Goal: Book appointment/travel/reservation

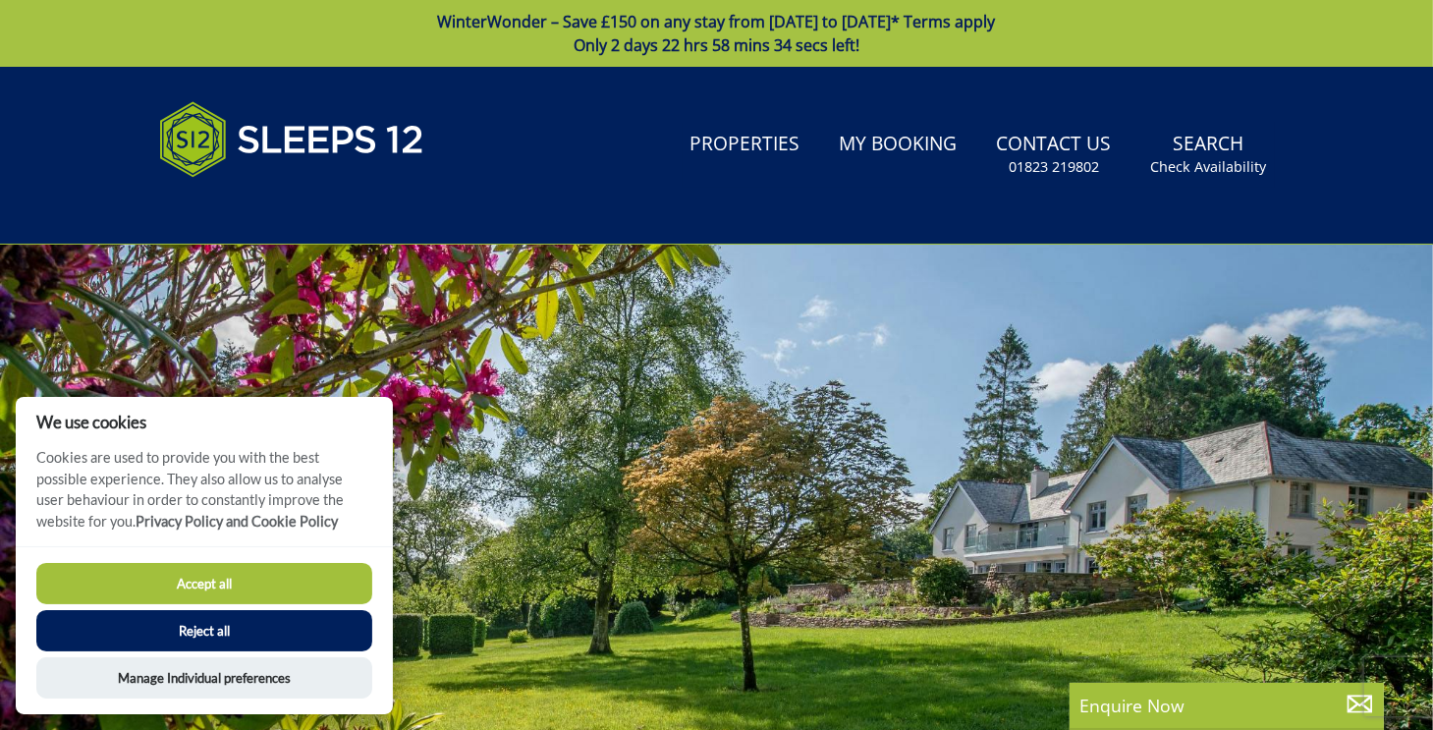
click at [199, 640] on button "Reject all" at bounding box center [204, 630] width 336 height 41
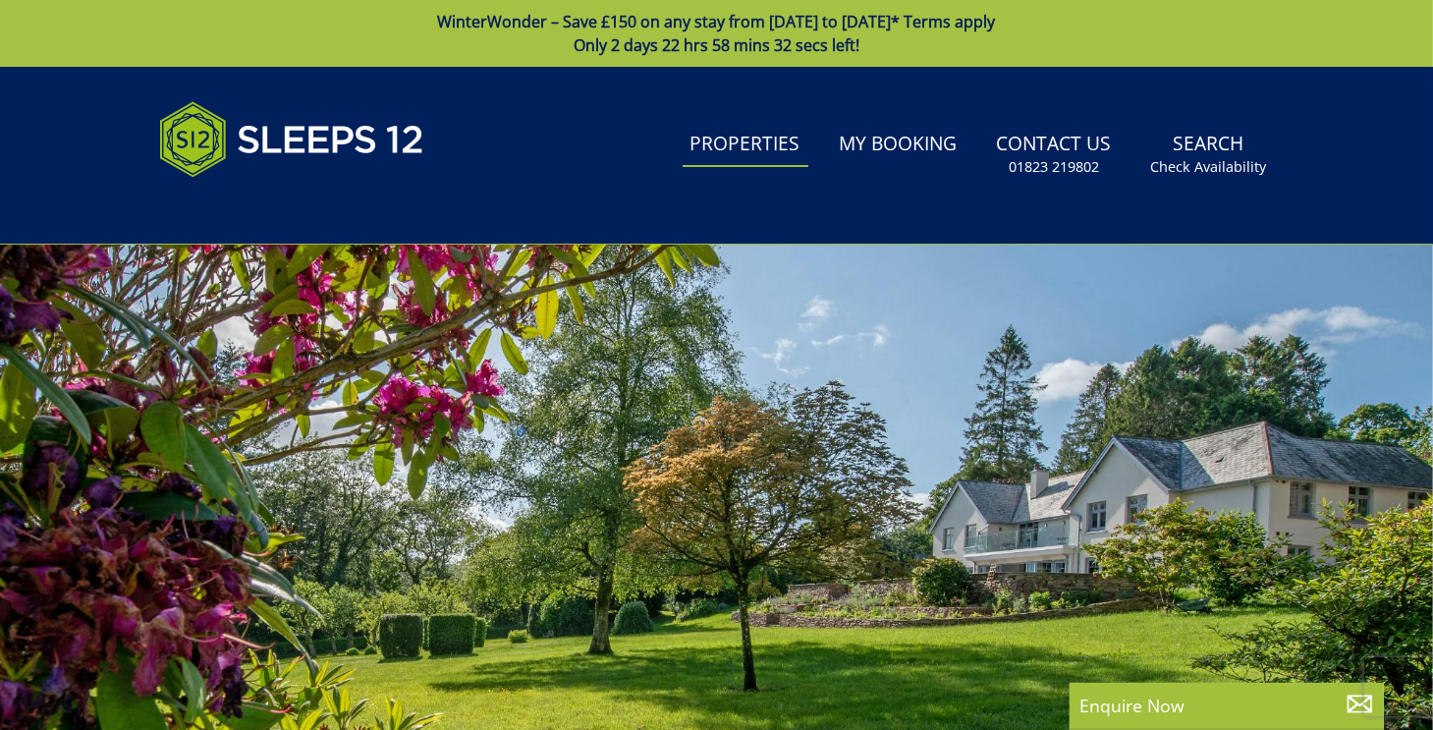
click at [736, 142] on link "Properties" at bounding box center [746, 145] width 126 height 44
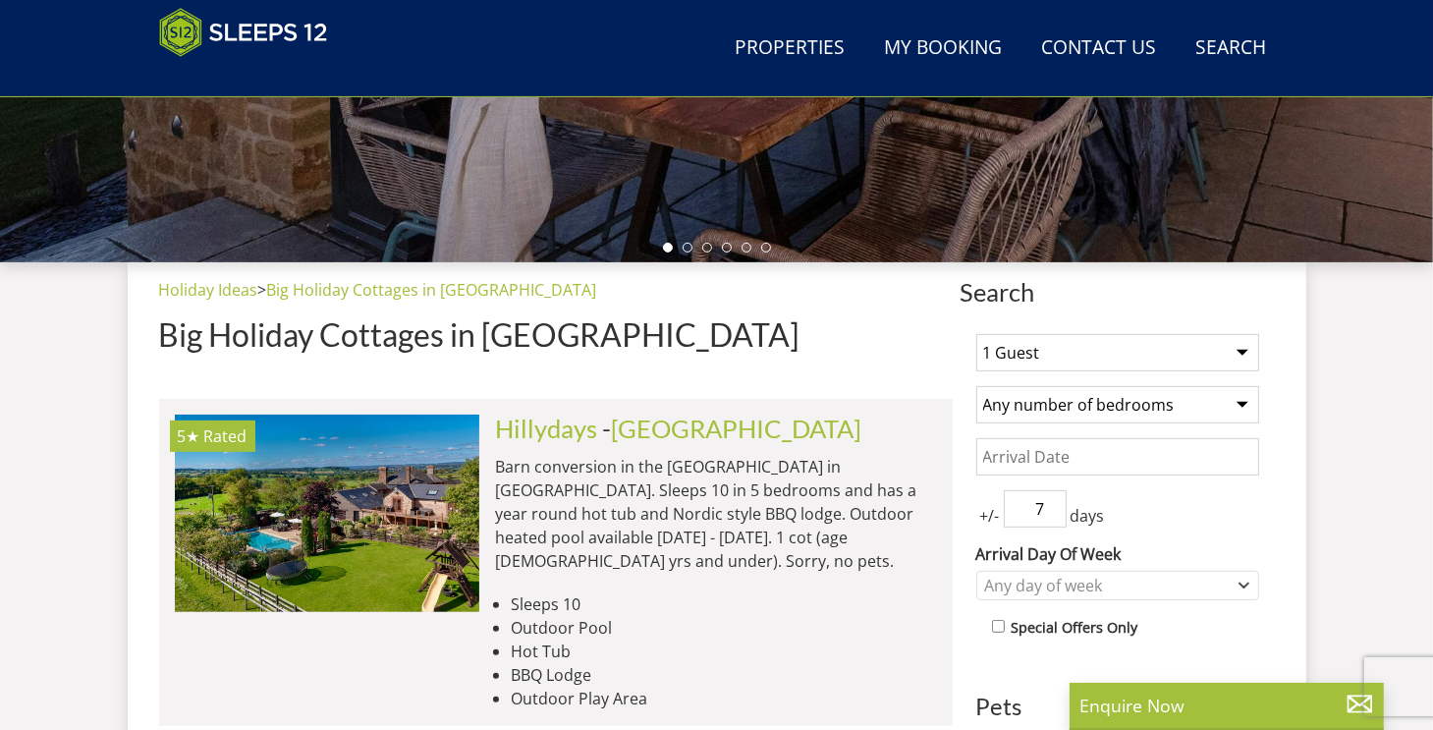
scroll to position [579, 0]
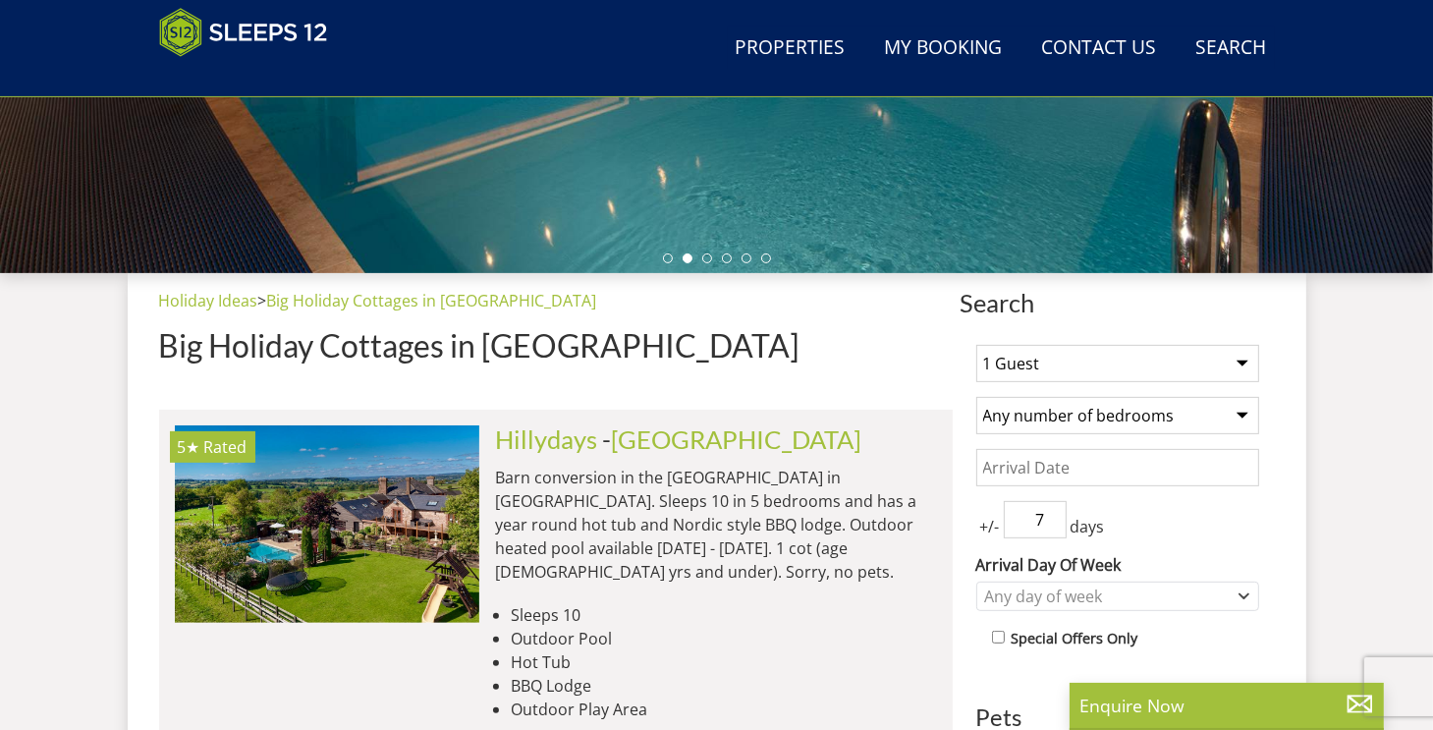
click at [1243, 361] on select "1 Guest 2 Guests 3 Guests 4 Guests 5 Guests 6 Guests 7 Guests 8 Guests 9 Guests…" at bounding box center [1117, 363] width 283 height 37
select select "10"
click at [976, 345] on select "1 Guest 2 Guests 3 Guests 4 Guests 5 Guests 6 Guests 7 Guests 8 Guests 9 Guests…" at bounding box center [1117, 363] width 283 height 37
click at [1238, 412] on select "Any number of bedrooms 4 Bedrooms 5 Bedrooms 6 Bedrooms 7 Bedrooms 8 Bedrooms 9…" at bounding box center [1117, 415] width 283 height 37
select select "5"
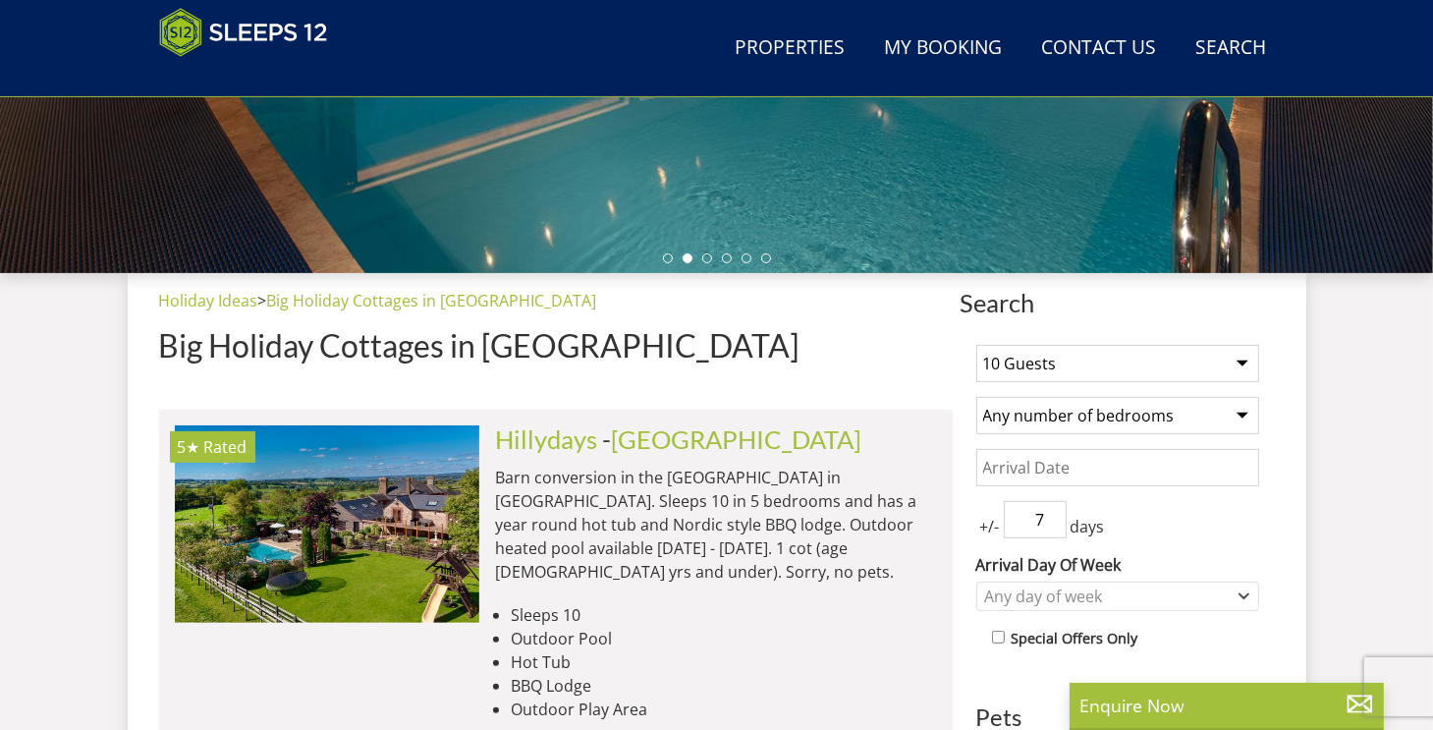
click at [976, 397] on select "Any number of bedrooms 4 Bedrooms 5 Bedrooms 6 Bedrooms 7 Bedrooms 8 Bedrooms 9…" at bounding box center [1117, 415] width 283 height 37
click at [1214, 471] on input "Date" at bounding box center [1117, 467] width 283 height 37
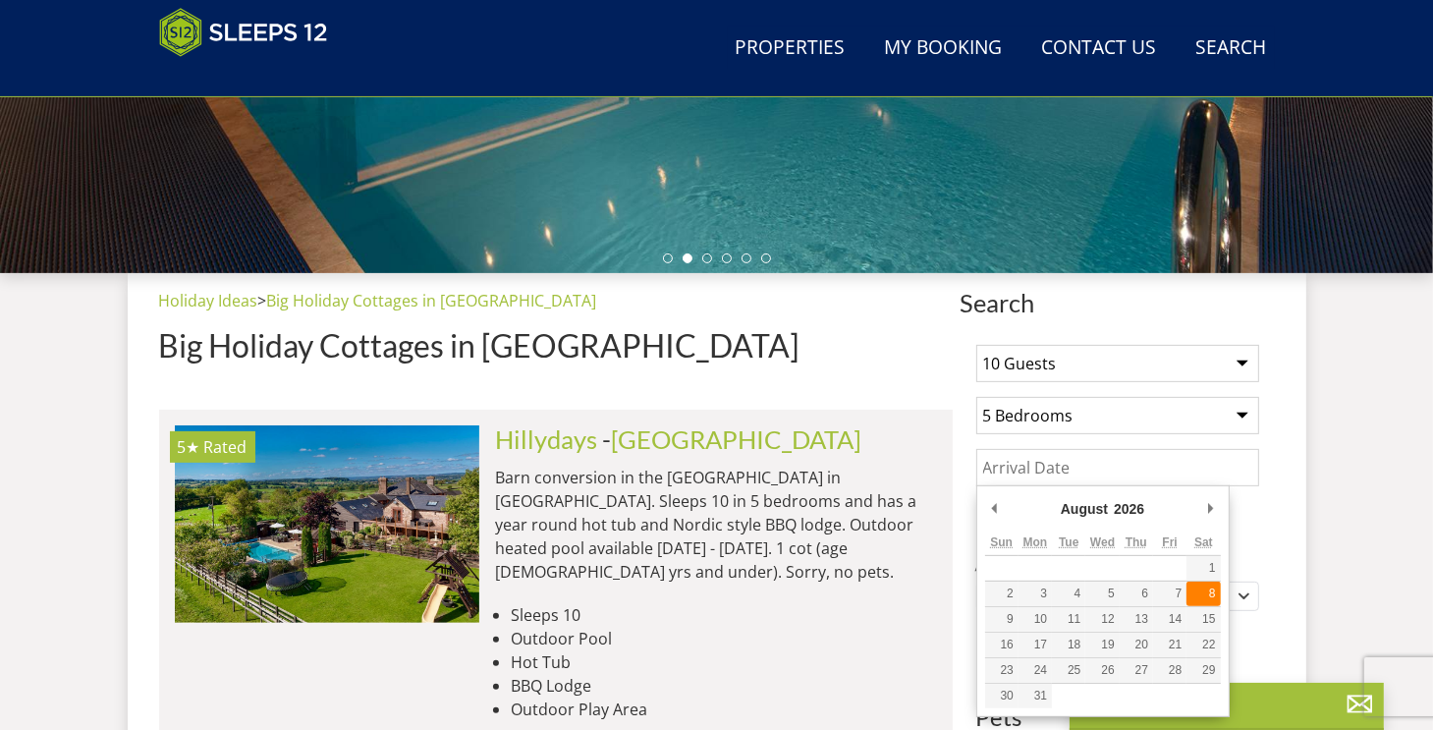
type input "[DATE]"
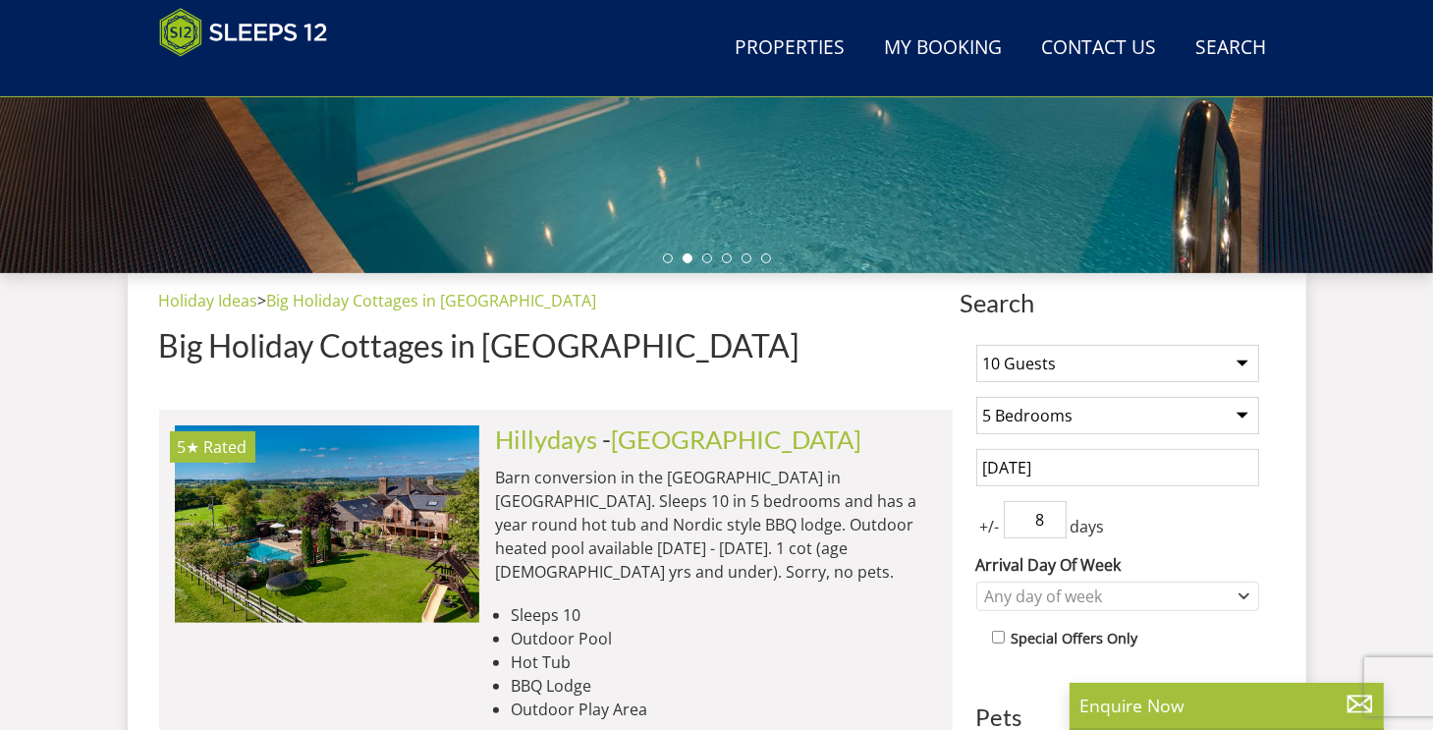
click at [1057, 510] on input "8" at bounding box center [1035, 519] width 63 height 37
click at [1057, 510] on input "9" at bounding box center [1035, 519] width 63 height 37
click at [1057, 510] on input "10" at bounding box center [1035, 519] width 63 height 37
click at [1057, 510] on input "11" at bounding box center [1035, 519] width 63 height 37
click at [1055, 518] on input "10" at bounding box center [1035, 519] width 63 height 37
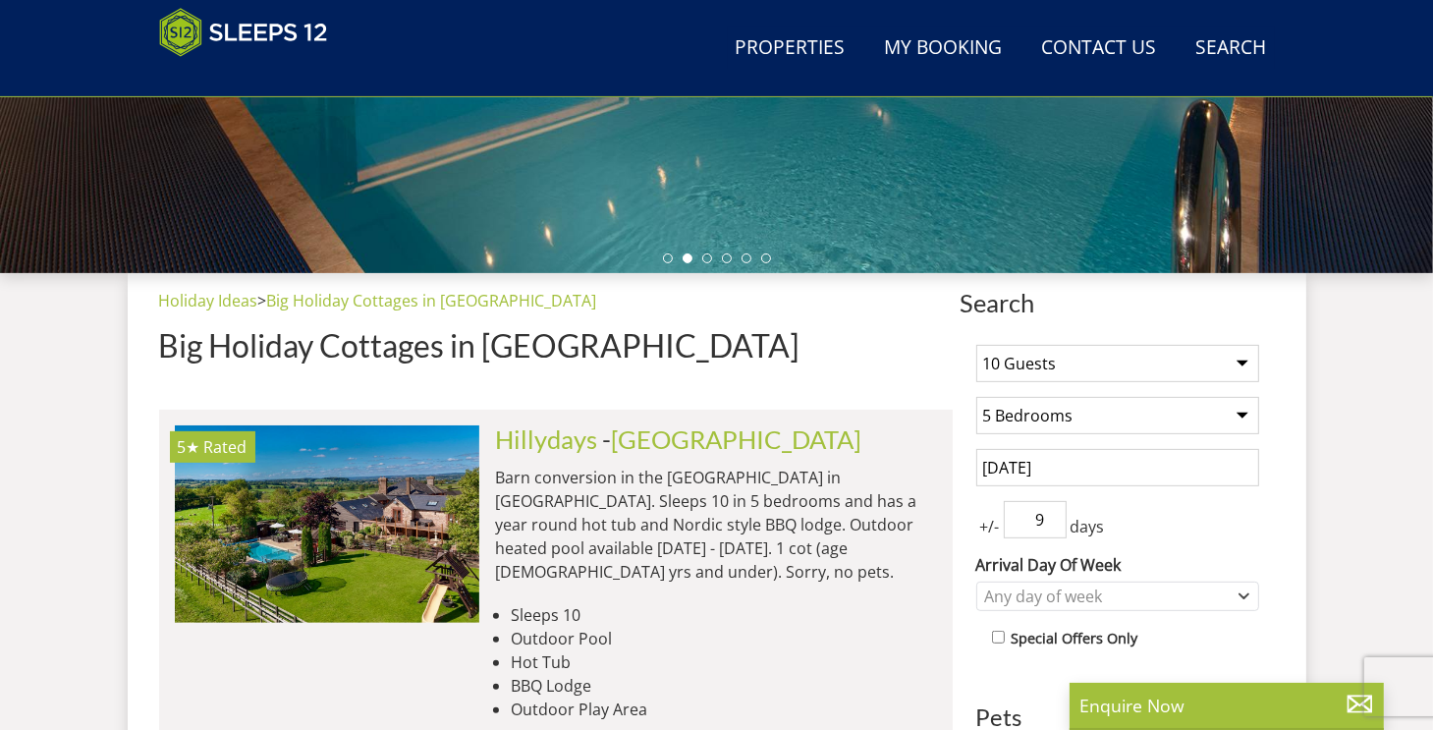
click at [1055, 518] on input "9" at bounding box center [1035, 519] width 63 height 37
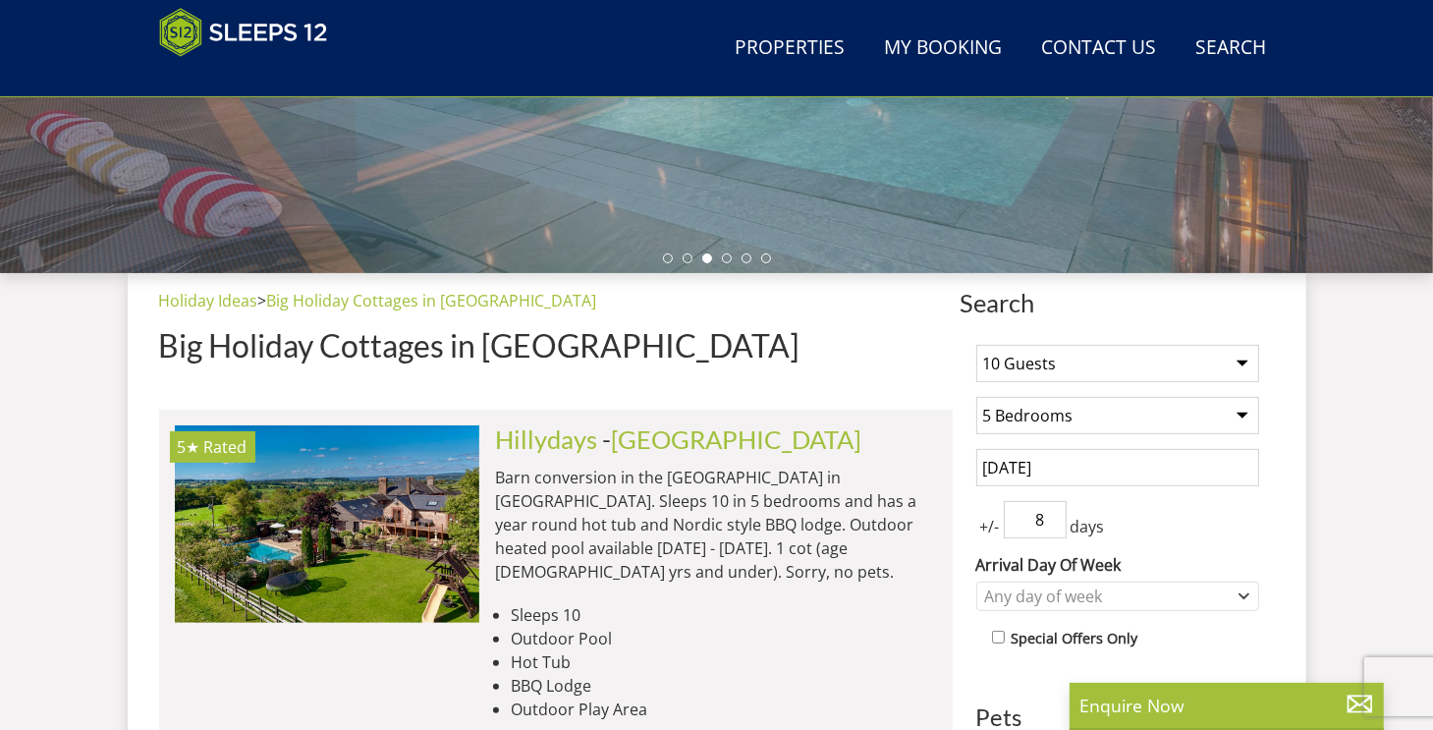
click at [1055, 518] on input "8" at bounding box center [1035, 519] width 63 height 37
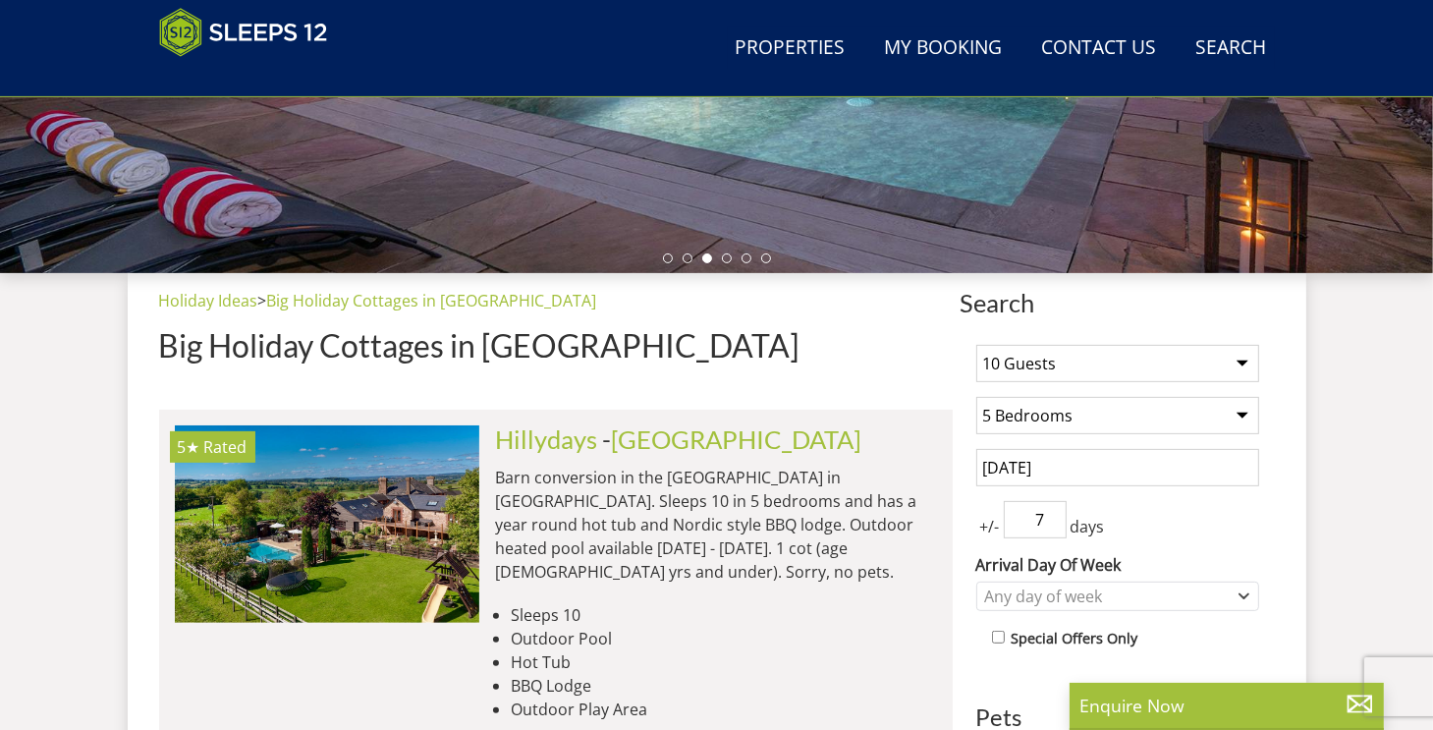
click at [1055, 518] on input "7" at bounding box center [1035, 519] width 63 height 37
click at [1055, 518] on input "6" at bounding box center [1035, 519] width 63 height 37
click at [1055, 518] on input "5" at bounding box center [1035, 519] width 63 height 37
type input "4"
click at [1055, 525] on input "4" at bounding box center [1035, 519] width 63 height 37
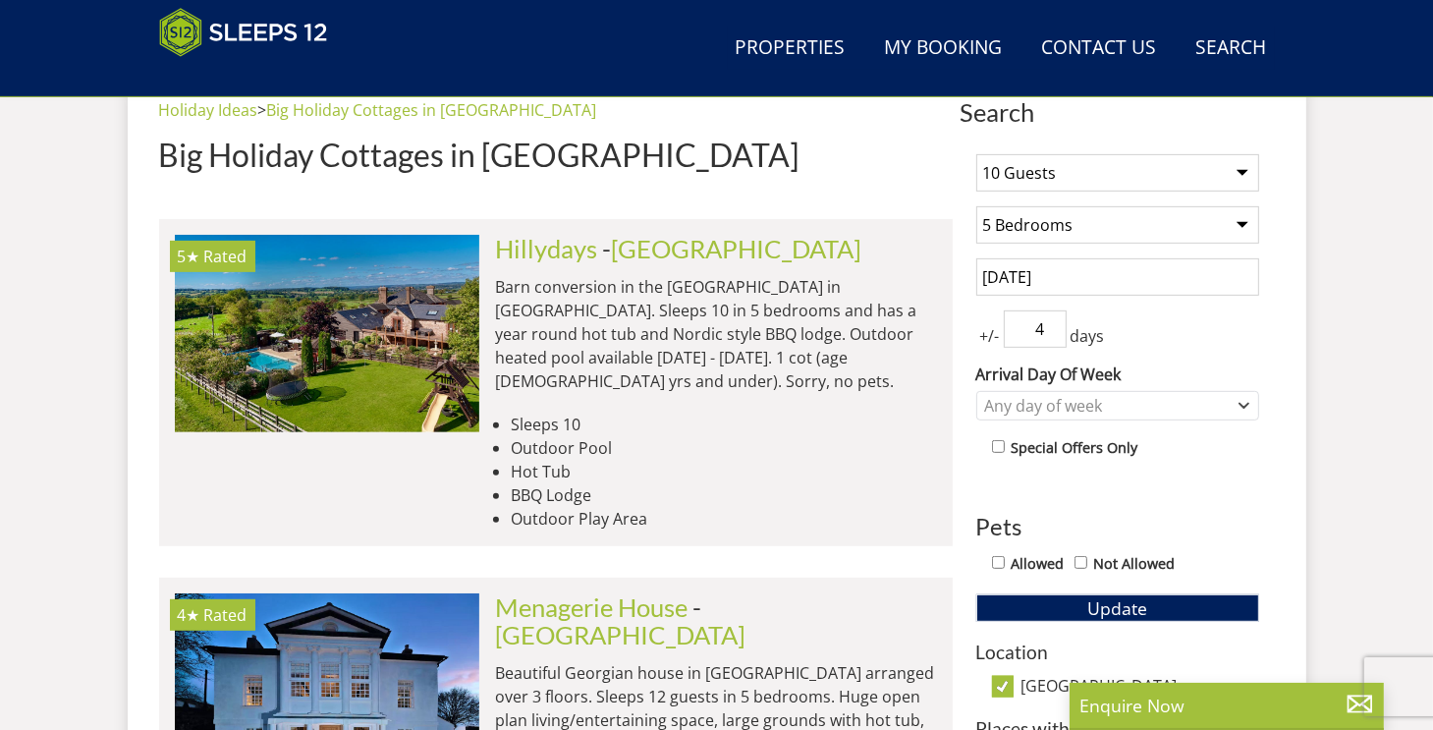
scroll to position [779, 0]
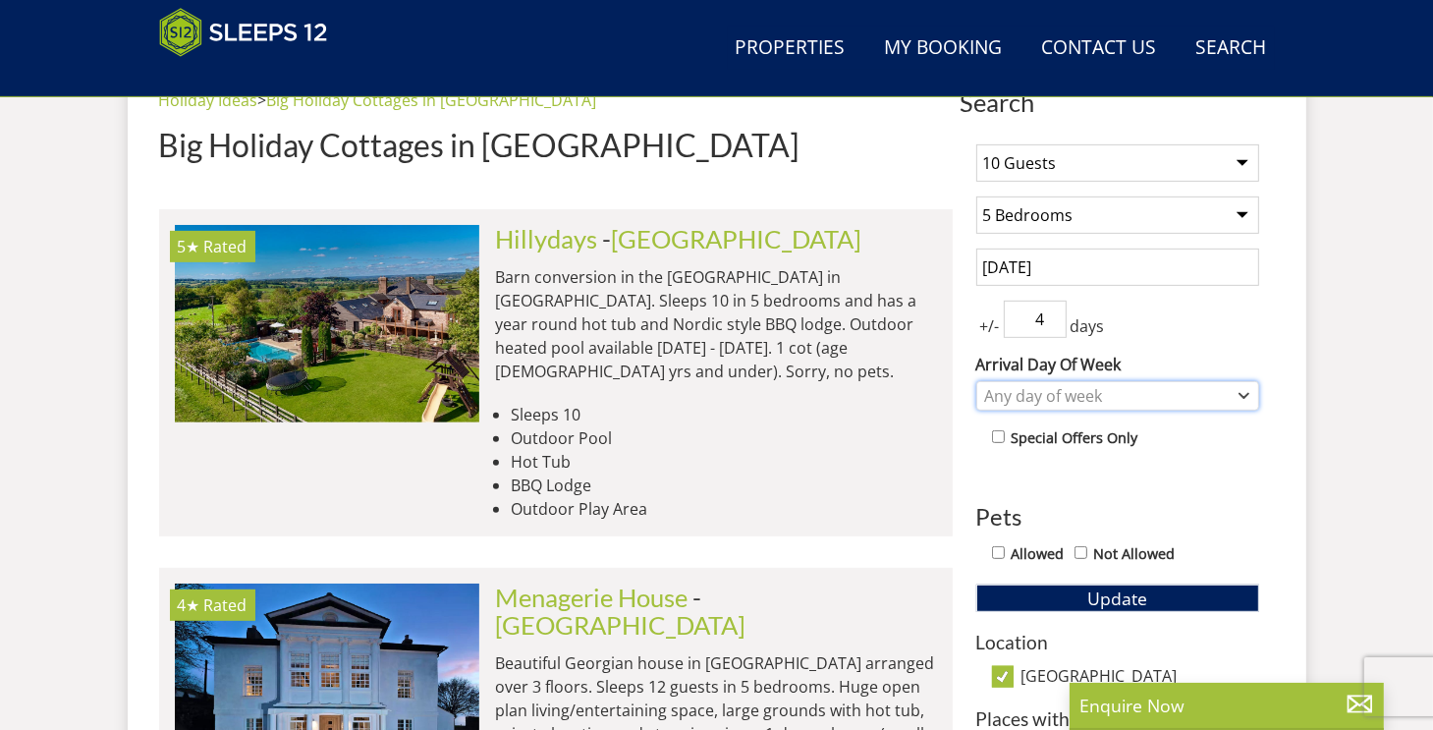
click at [1238, 389] on div "Any day of week" at bounding box center [1117, 395] width 283 height 29
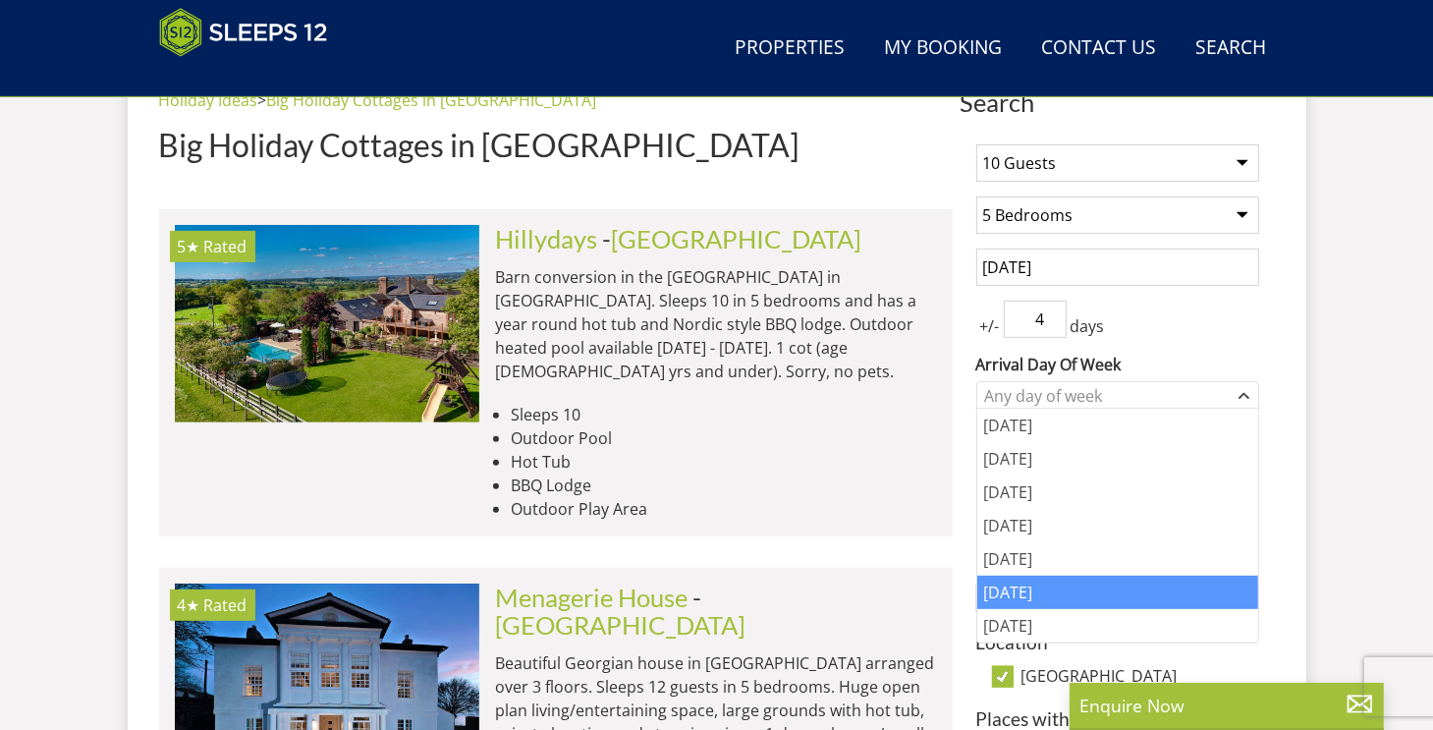
click at [1134, 598] on div "[DATE]" at bounding box center [1117, 592] width 281 height 33
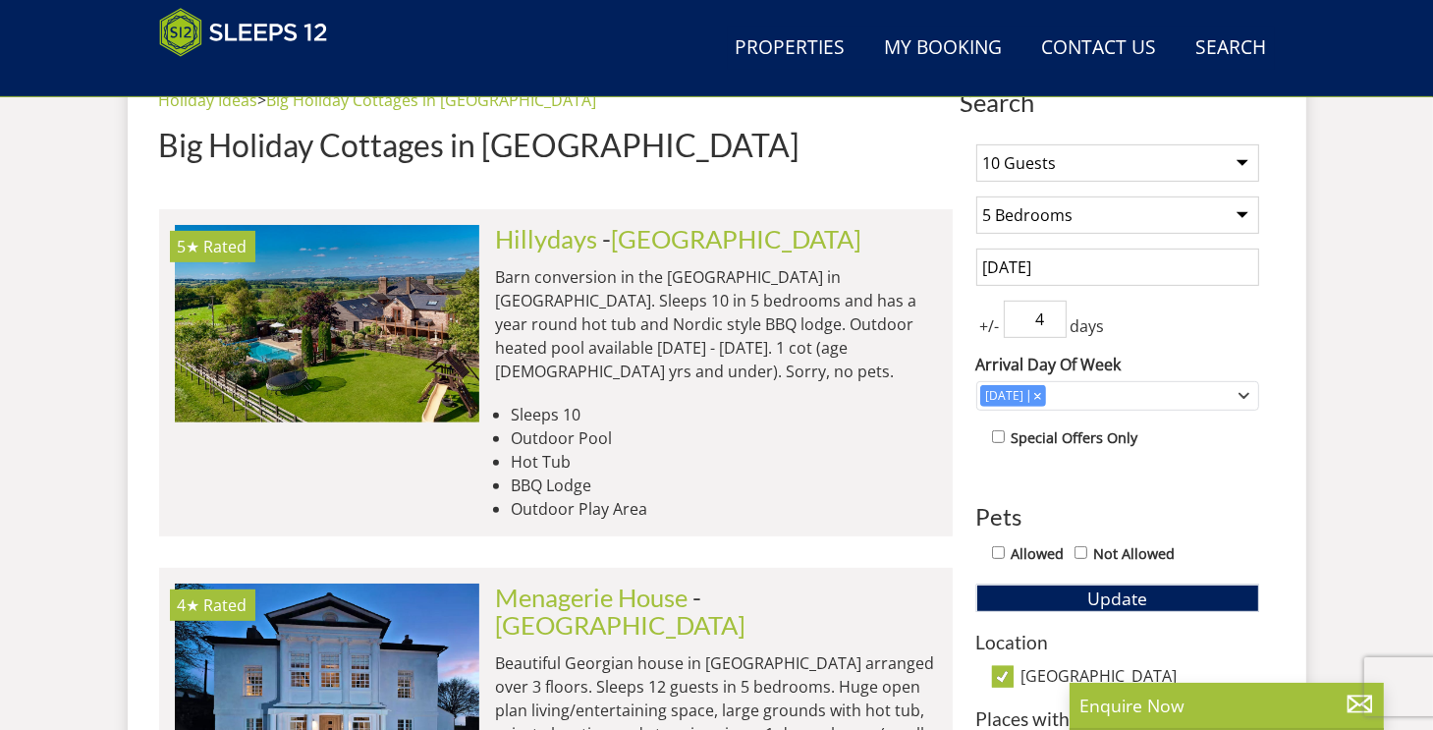
click at [1001, 546] on input "Allowed" at bounding box center [998, 552] width 13 height 13
checkbox input "true"
click at [1147, 596] on button "Update" at bounding box center [1117, 598] width 283 height 28
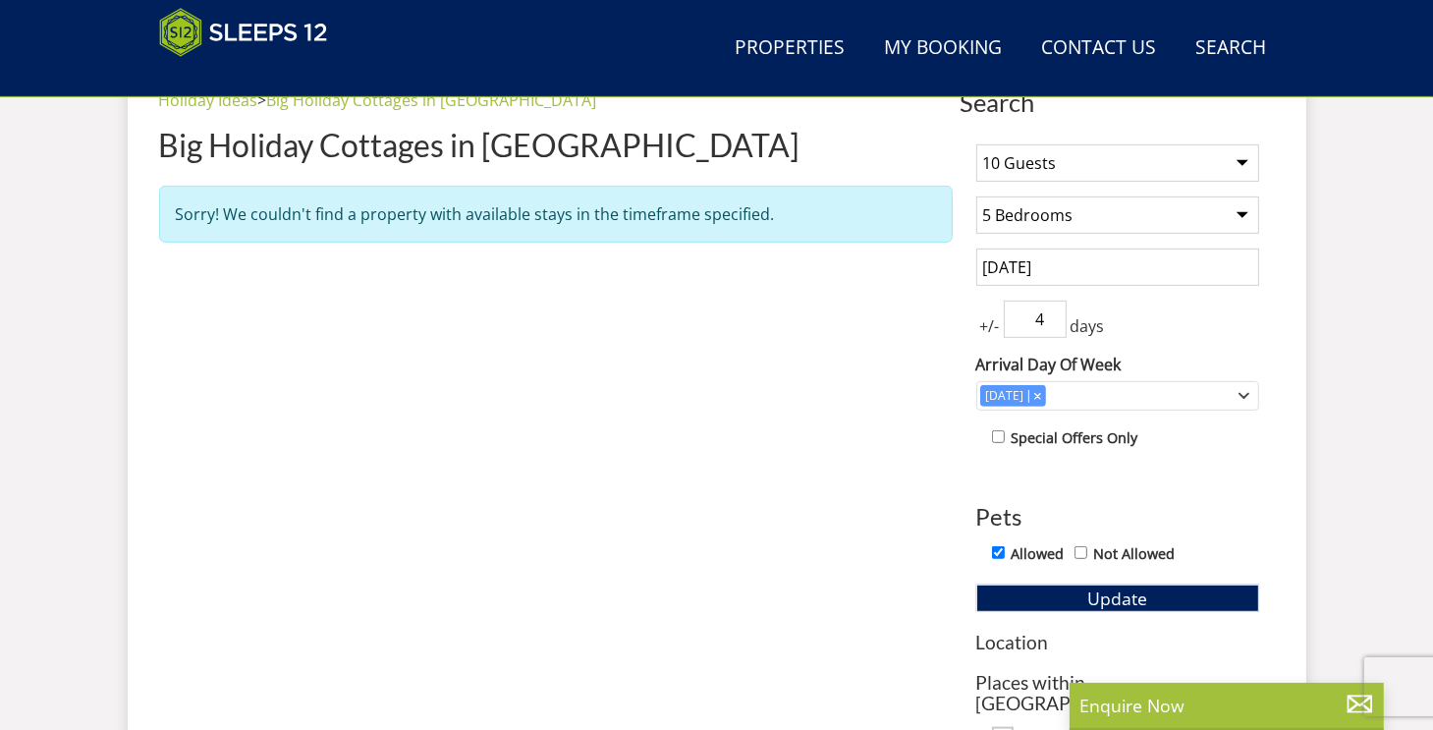
click at [1240, 210] on select "Any number of bedrooms 4 Bedrooms 5 Bedrooms 6 Bedrooms 7 Bedrooms 8 Bedrooms 9…" at bounding box center [1117, 214] width 283 height 37
select select "0"
click at [976, 196] on select "Any number of bedrooms 4 Bedrooms 5 Bedrooms 6 Bedrooms 7 Bedrooms 8 Bedrooms 9…" at bounding box center [1117, 214] width 283 height 37
click at [1159, 590] on button "Update" at bounding box center [1117, 598] width 283 height 28
click at [1163, 593] on button "Update" at bounding box center [1117, 598] width 283 height 28
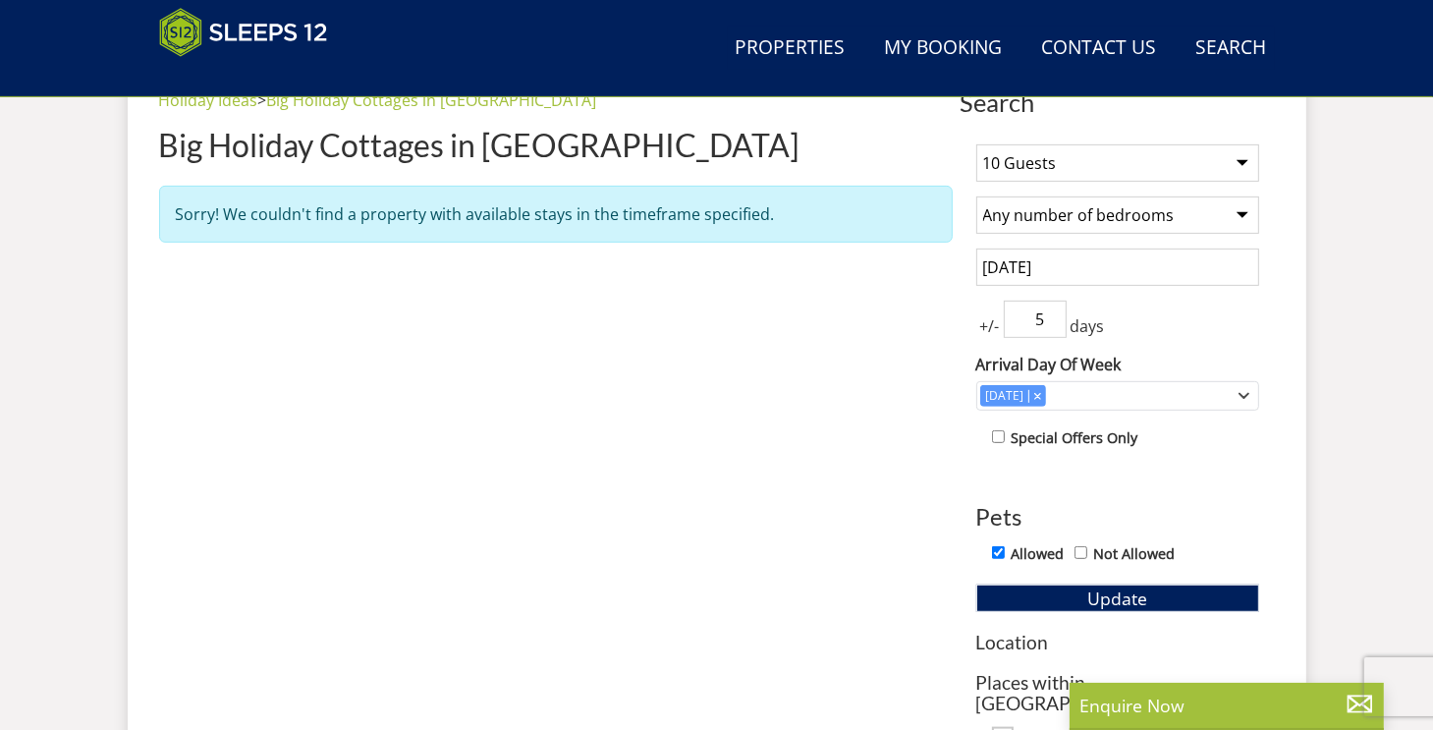
click at [1052, 310] on input "5" at bounding box center [1035, 319] width 63 height 37
click at [1052, 310] on input "6" at bounding box center [1035, 319] width 63 height 37
type input "7"
click at [1052, 310] on input "7" at bounding box center [1035, 319] width 63 height 37
click at [1243, 390] on icon "Combobox" at bounding box center [1244, 396] width 11 height 12
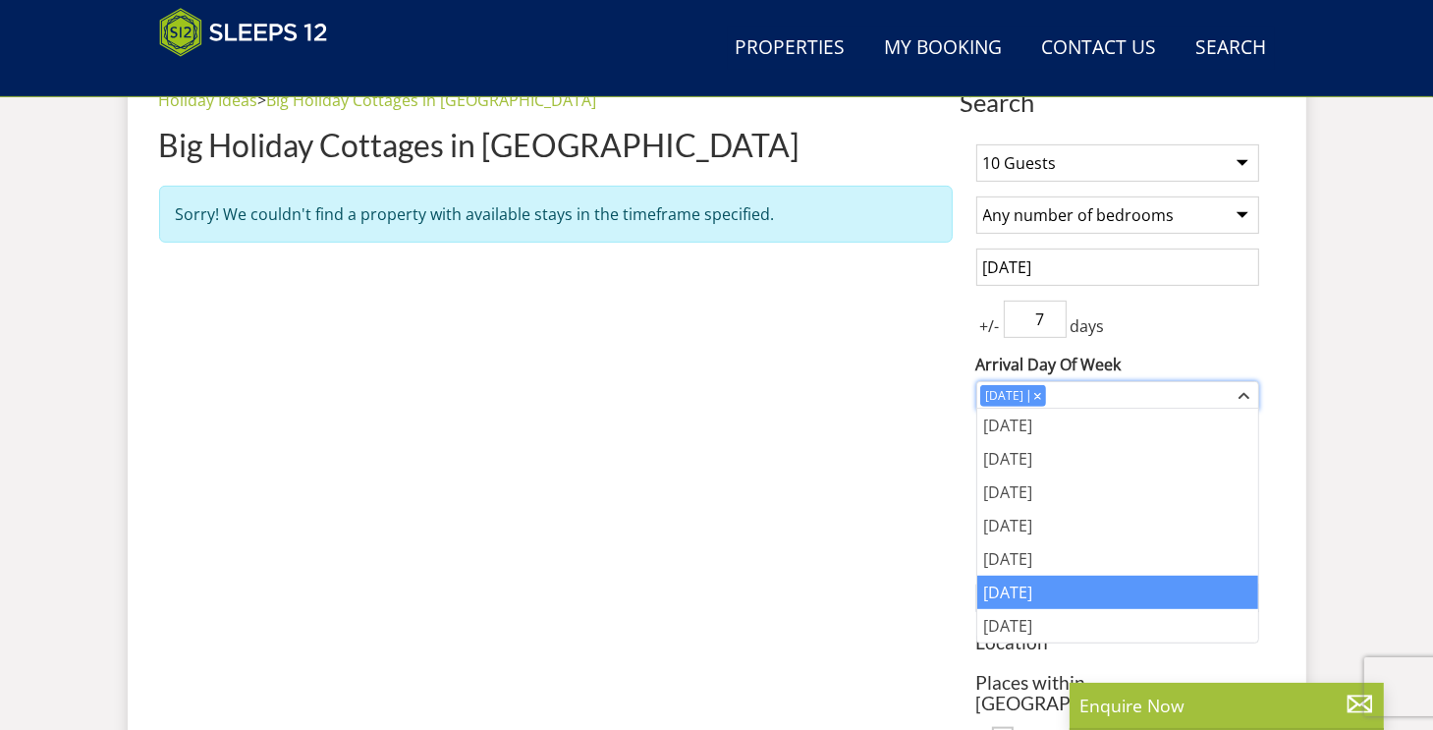
click at [1040, 393] on icon "Combobox" at bounding box center [1037, 396] width 6 height 6
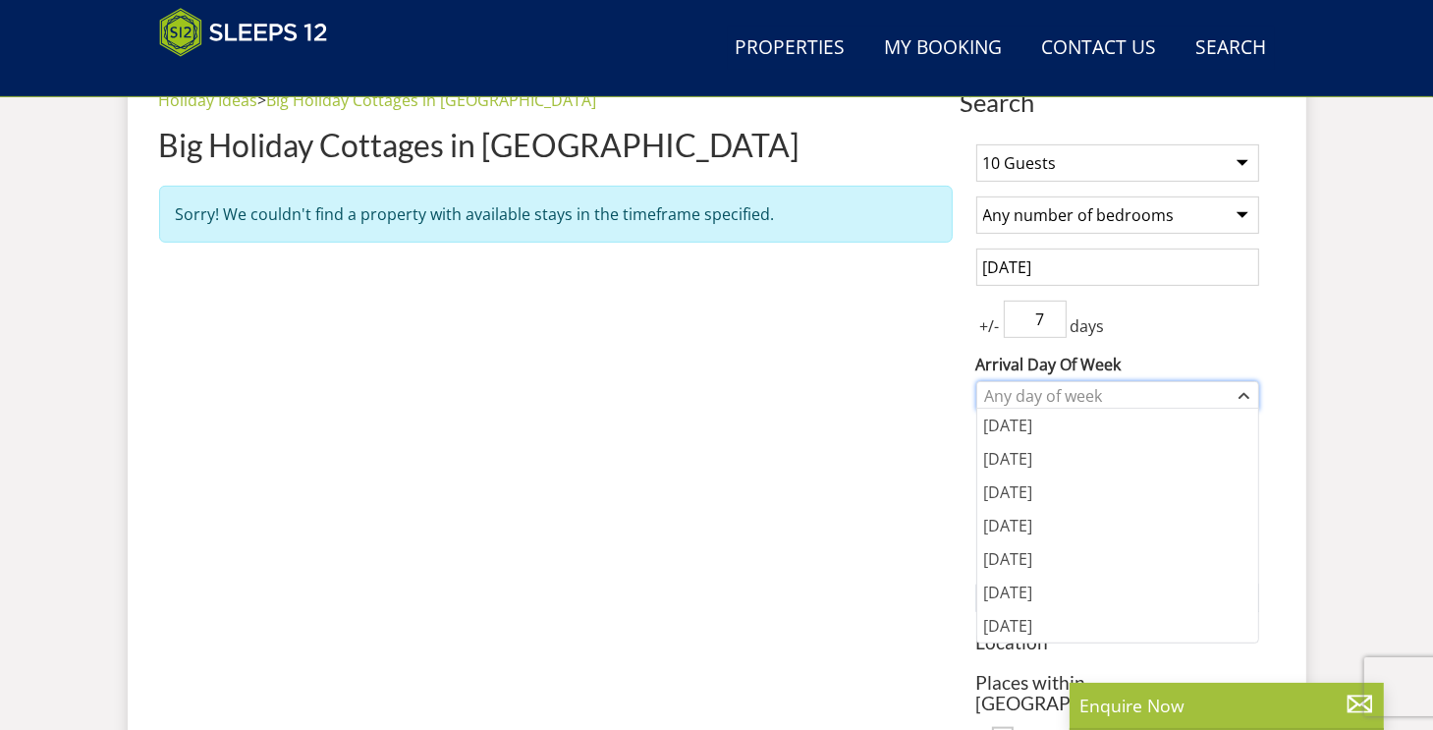
click at [1002, 388] on div "Any day of week" at bounding box center [1107, 396] width 254 height 22
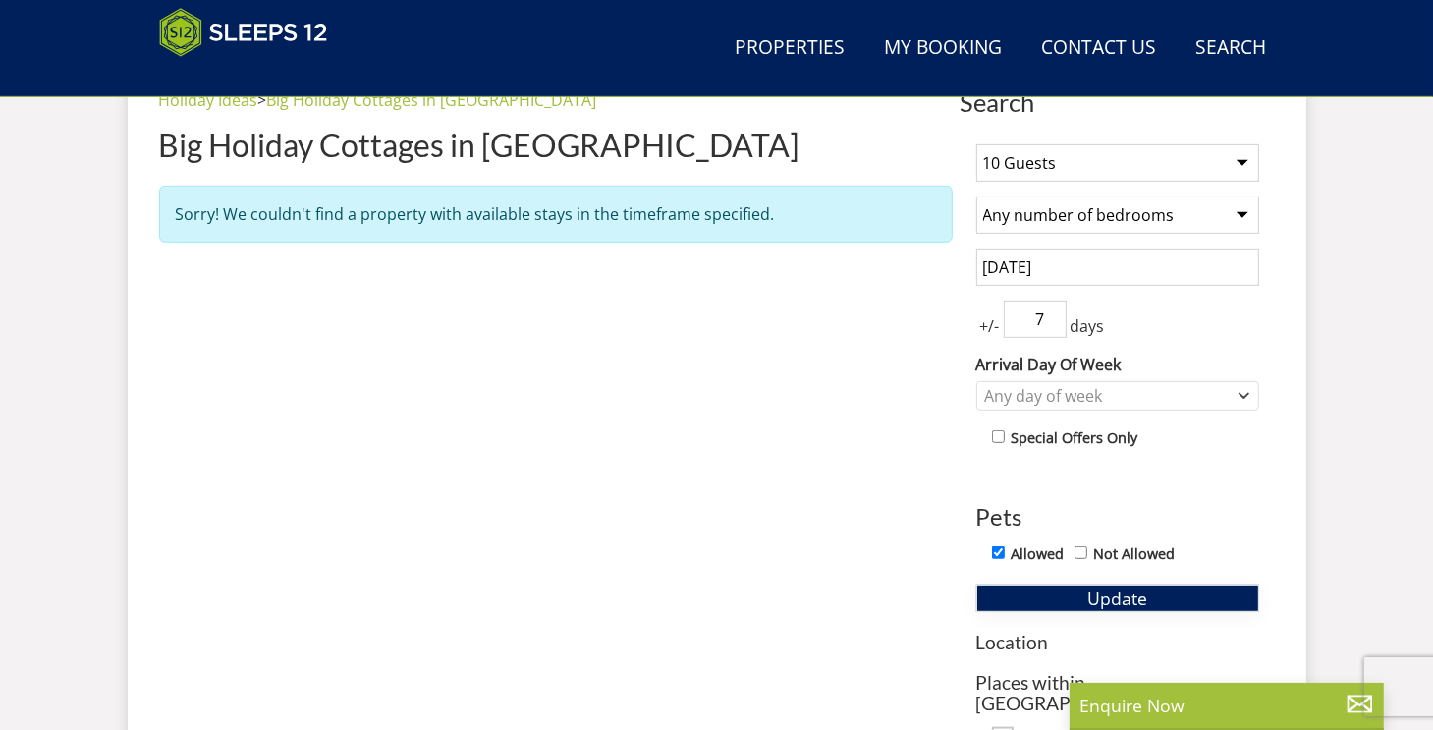
click at [1118, 588] on span "Update" at bounding box center [1117, 598] width 60 height 24
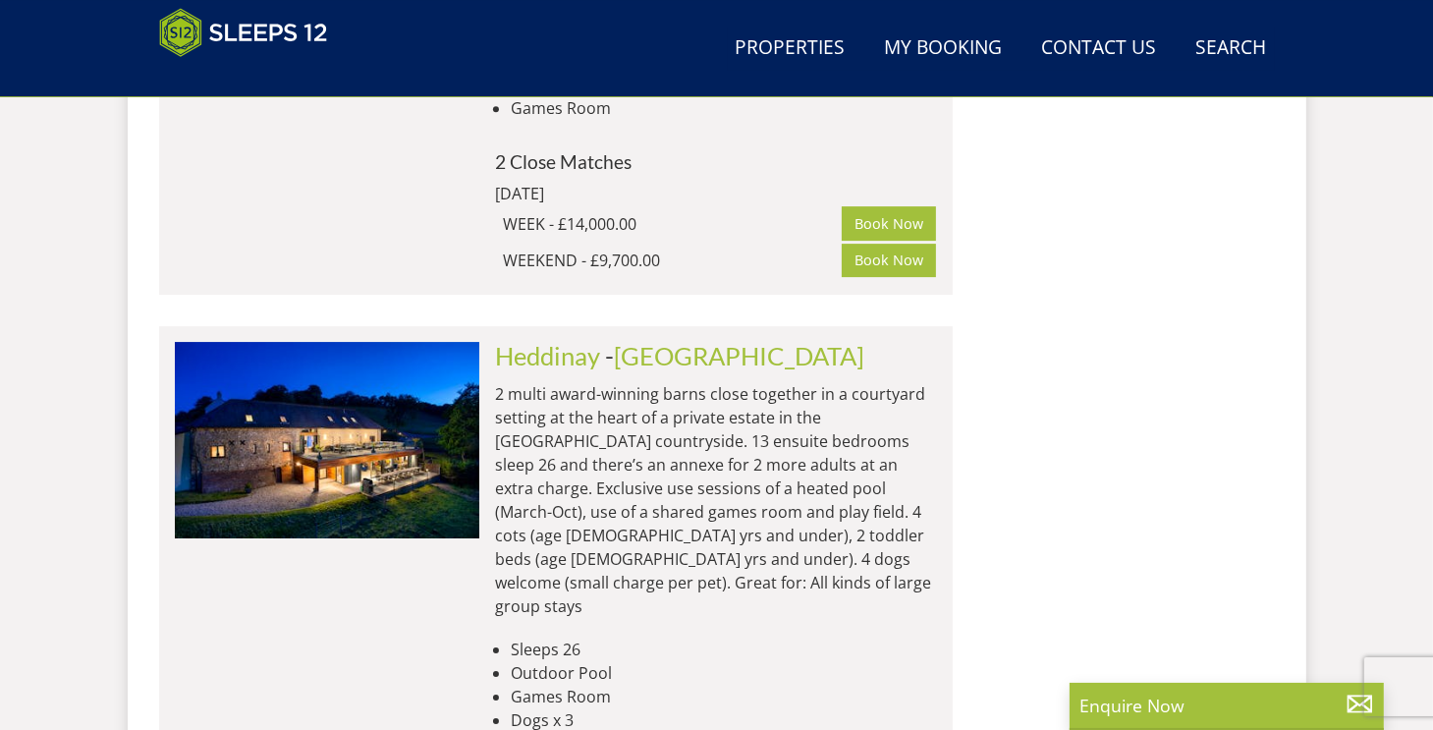
scroll to position [6157, 0]
